Goal: Information Seeking & Learning: Learn about a topic

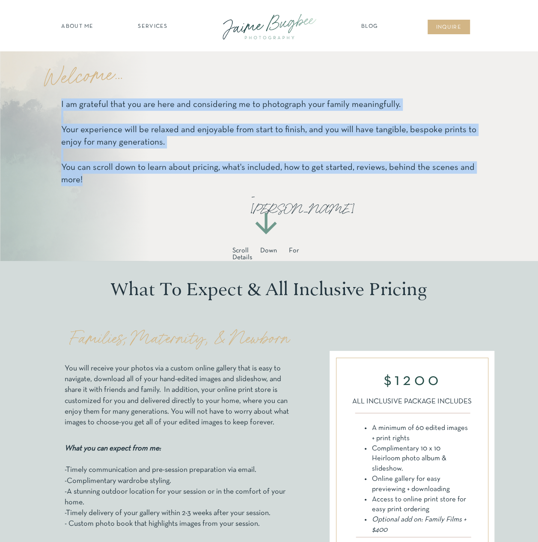
drag, startPoint x: 58, startPoint y: 106, endPoint x: 86, endPoint y: 182, distance: 81.2
click at [86, 182] on div "I am grateful that you are here and considering me to photograph your family me…" at bounding box center [268, 156] width 513 height 210
copy div "I am grateful that you are here and considering me to photograph your family me…"
click at [192, 145] on p "I am grateful that you are here and considering me to photograph your family me…" at bounding box center [269, 141] width 416 height 86
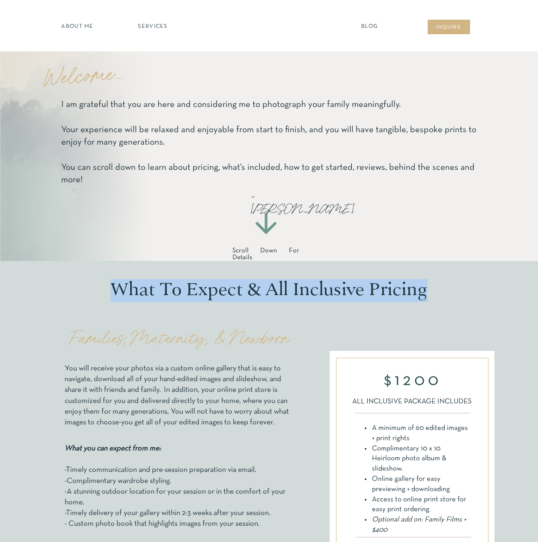
drag, startPoint x: 113, startPoint y: 288, endPoint x: 426, endPoint y: 283, distance: 313.6
click at [426, 283] on h2 "What To Expect & All Inclusive Pricing" at bounding box center [269, 292] width 323 height 27
copy h2 "What To Expect & All Inclusive Pricing"
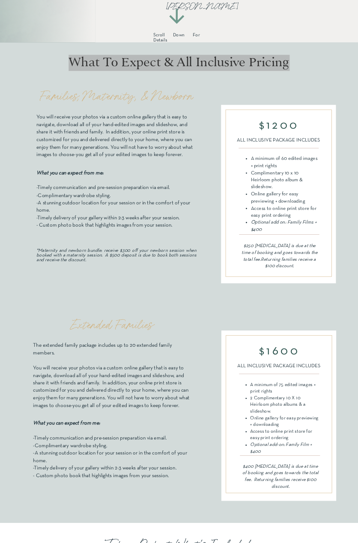
scroll to position [171, 0]
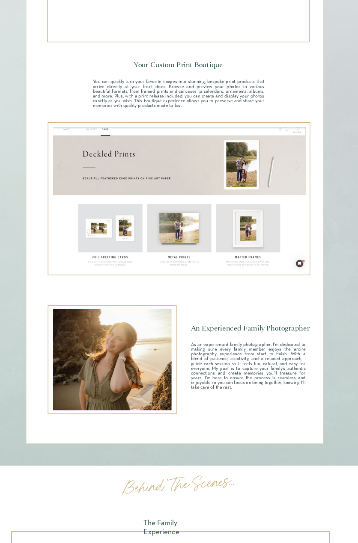
scroll to position [815, 0]
